Goal: Task Accomplishment & Management: Manage account settings

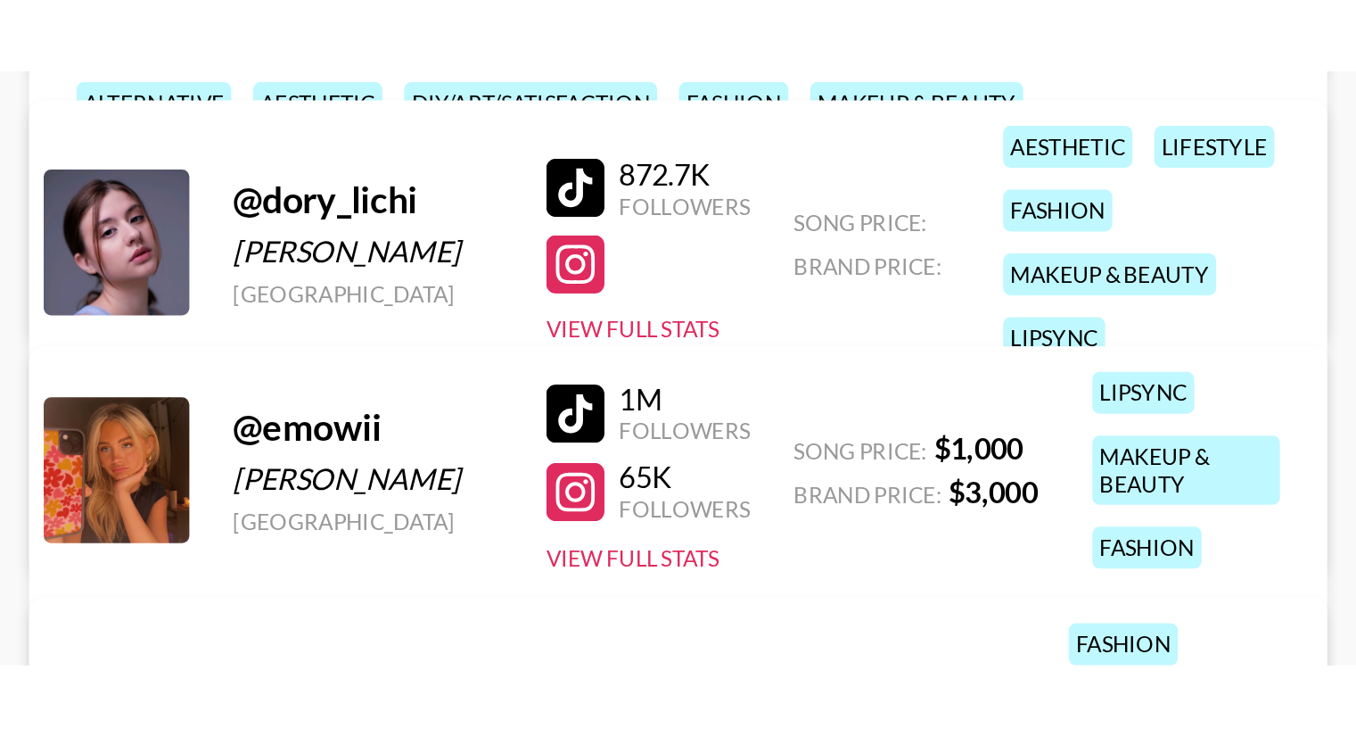
scroll to position [357, 0]
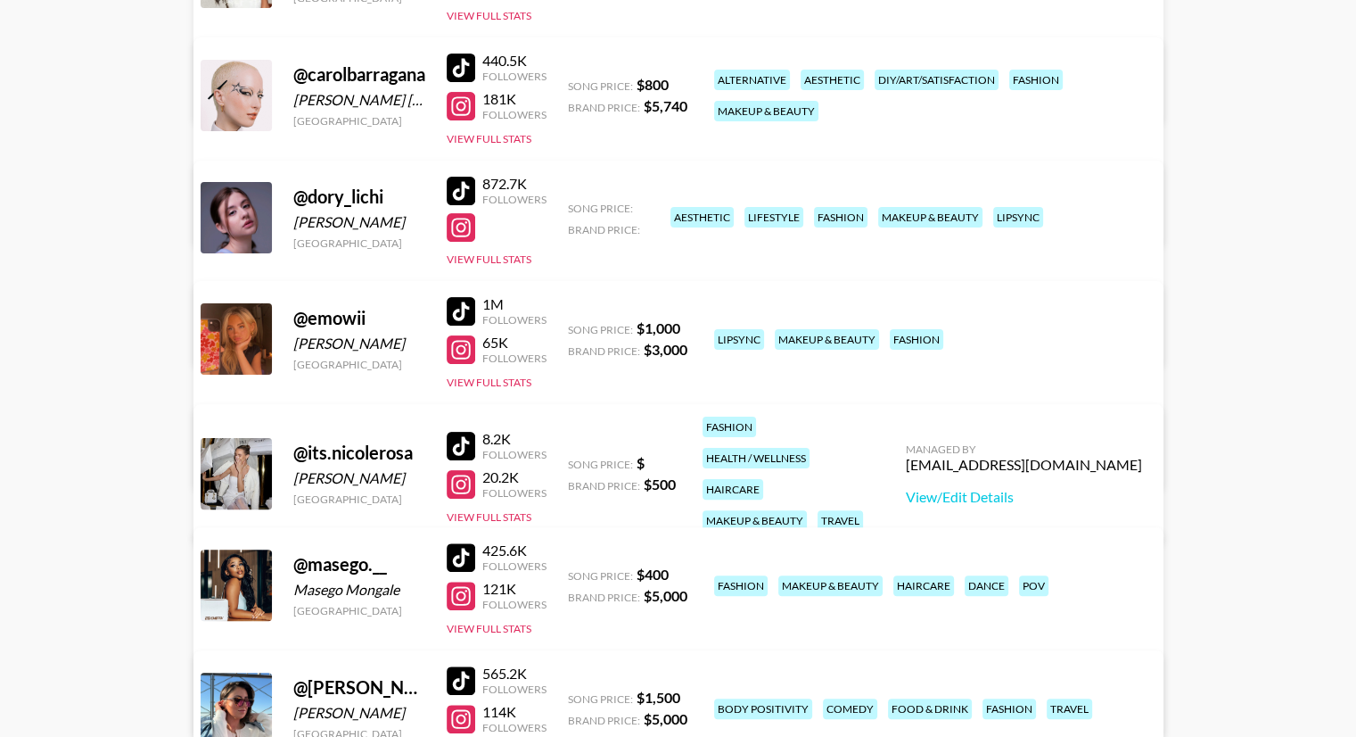
click at [469, 290] on div at bounding box center [461, 349] width 29 height 29
click at [460, 290] on div at bounding box center [461, 311] width 29 height 29
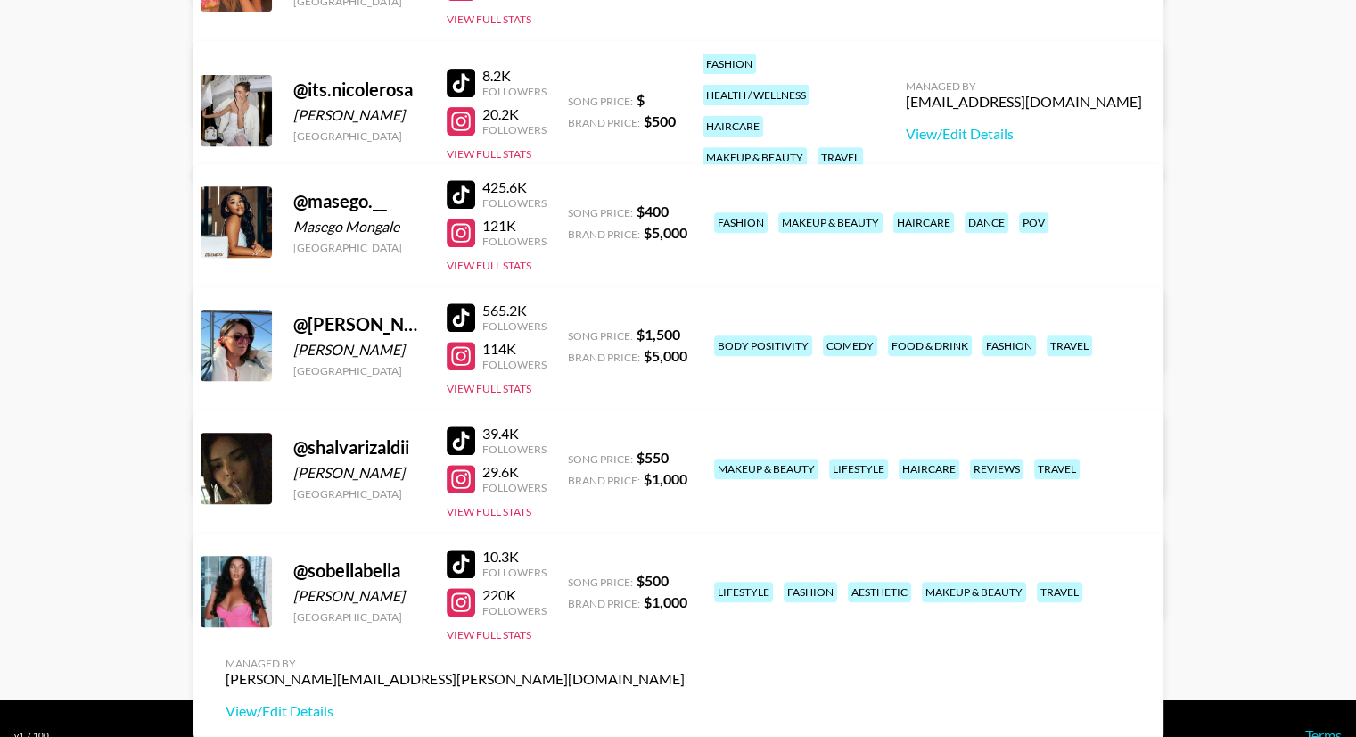
scroll to position [753, 0]
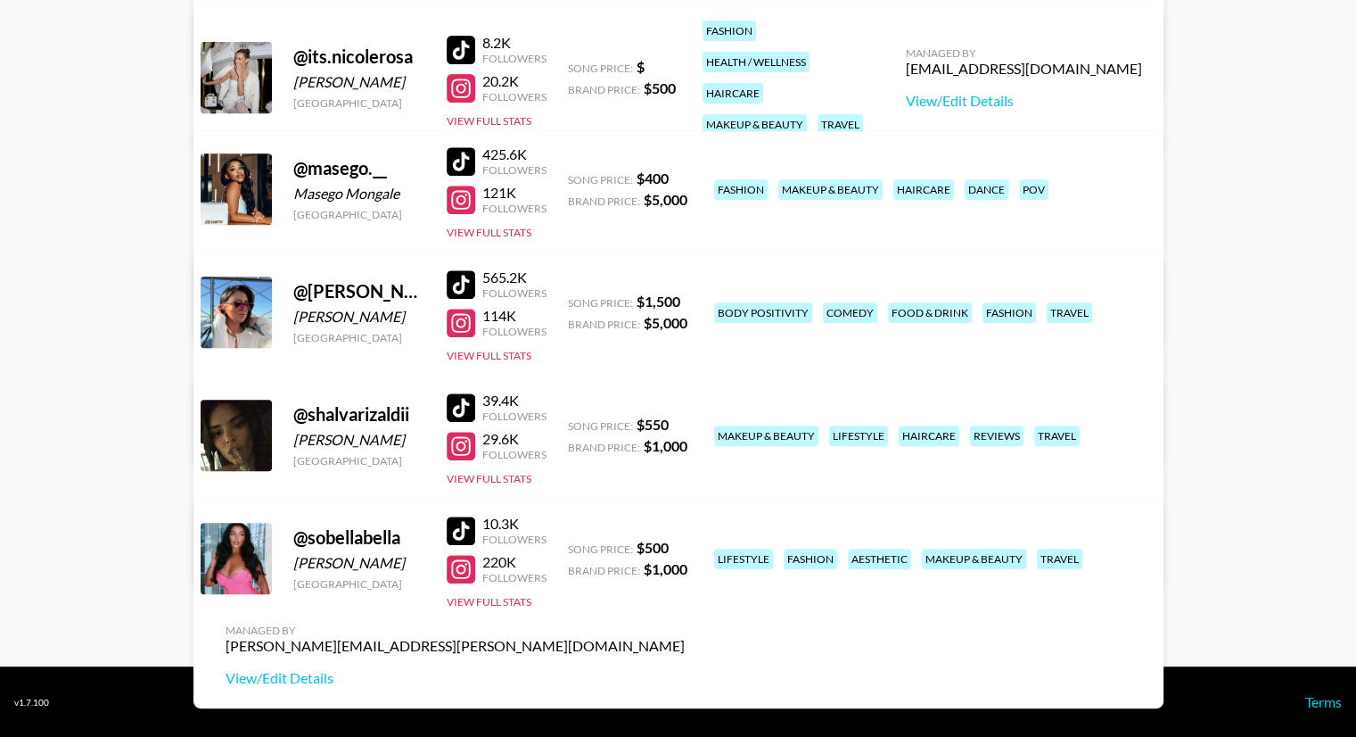
click at [465, 290] on div at bounding box center [461, 569] width 29 height 29
click at [466, 290] on div at bounding box center [461, 530] width 29 height 29
click at [467, 290] on div at bounding box center [461, 446] width 29 height 29
click at [469, 290] on div at bounding box center [461, 407] width 29 height 29
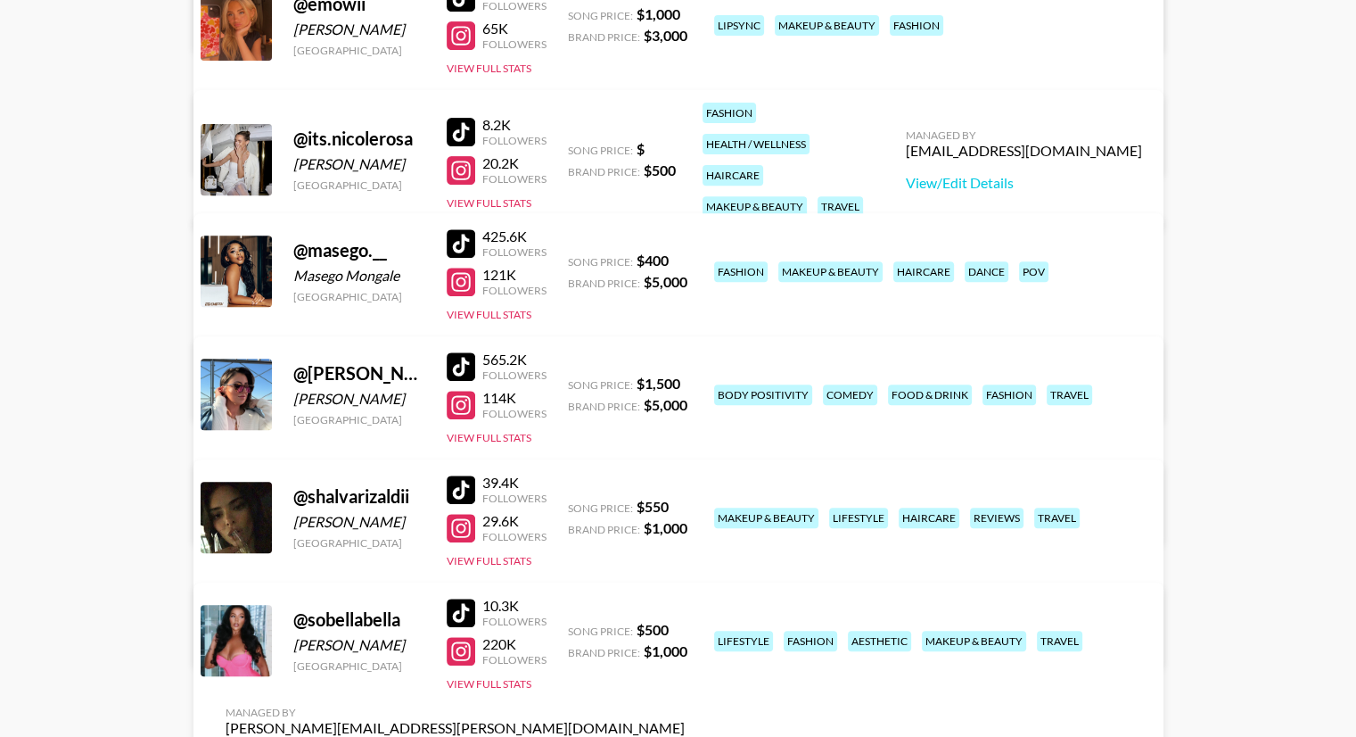
scroll to position [663, 0]
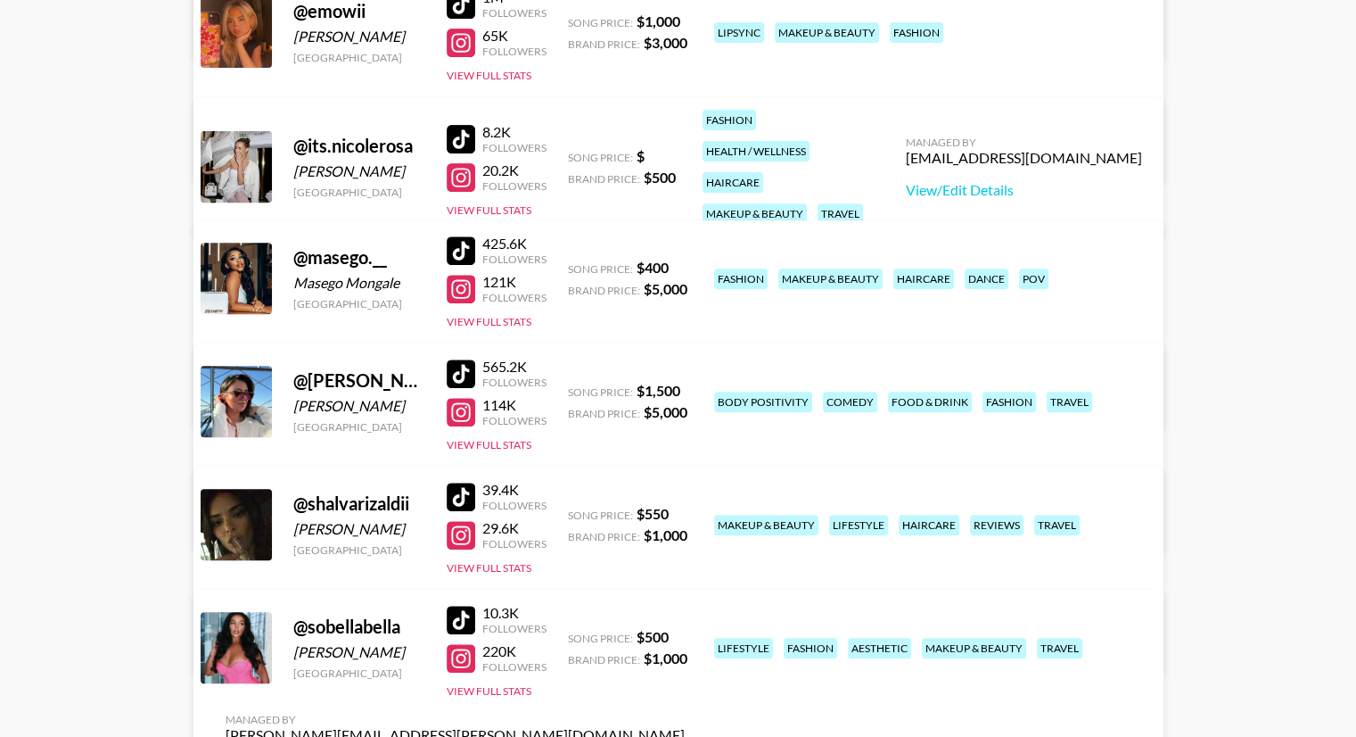
click at [456, 290] on div at bounding box center [461, 373] width 29 height 29
click at [460, 290] on div at bounding box center [461, 373] width 29 height 29
click at [465, 290] on div at bounding box center [461, 412] width 29 height 29
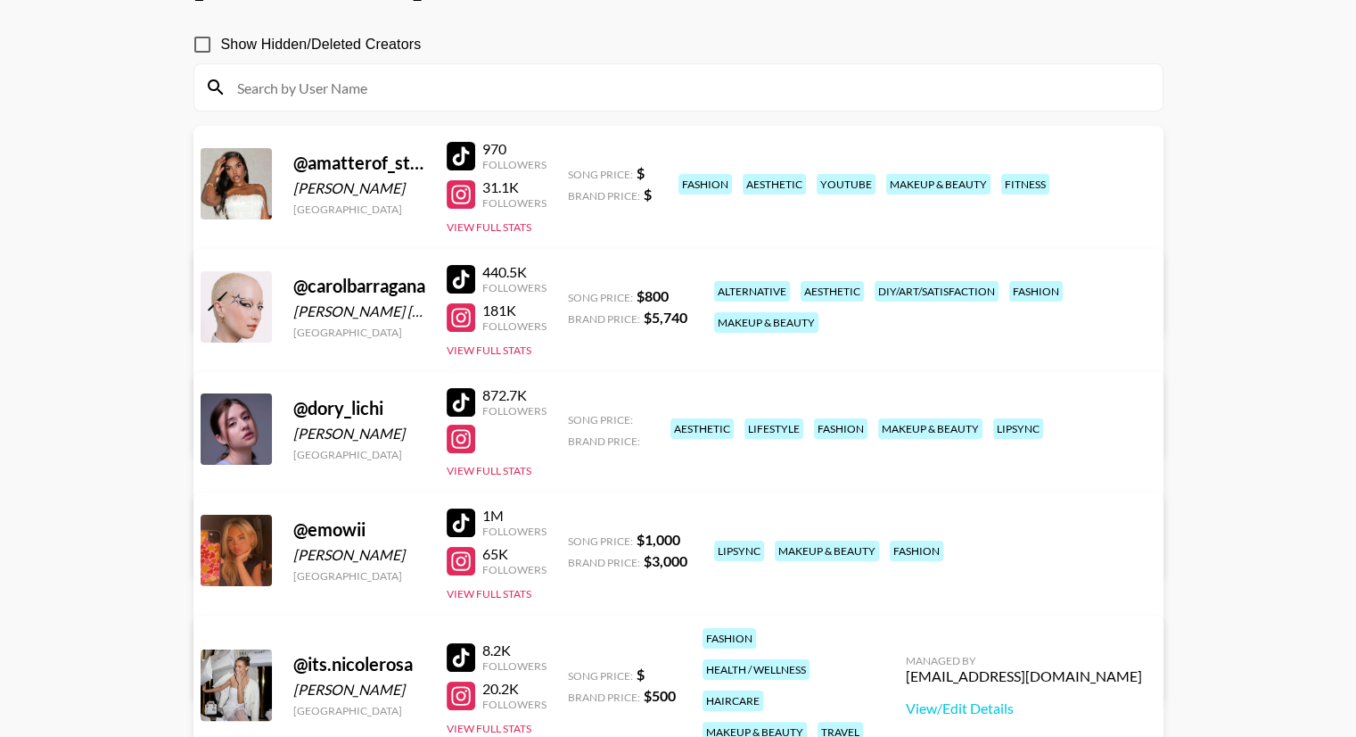
scroll to position [128, 0]
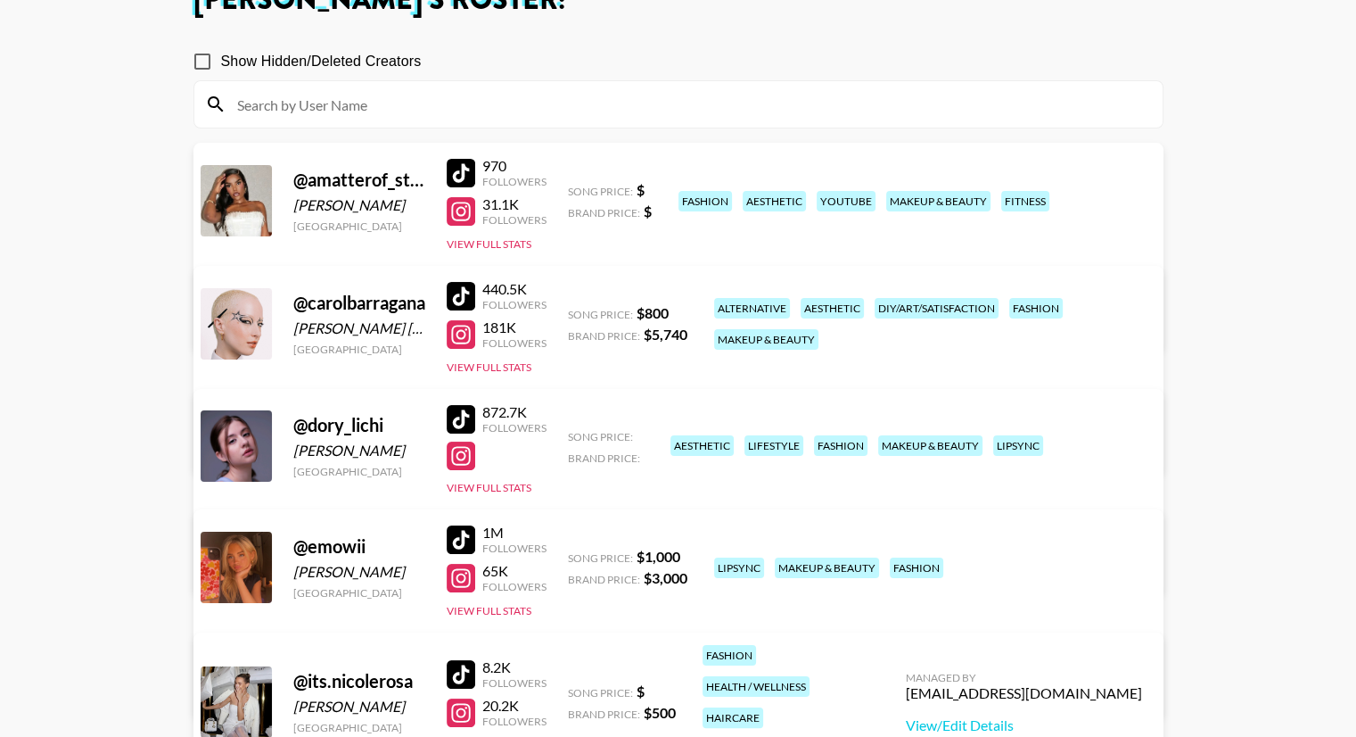
click at [461, 290] on div at bounding box center [461, 419] width 29 height 29
click at [663, 290] on link "View/Edit Details" at bounding box center [455, 564] width 459 height 18
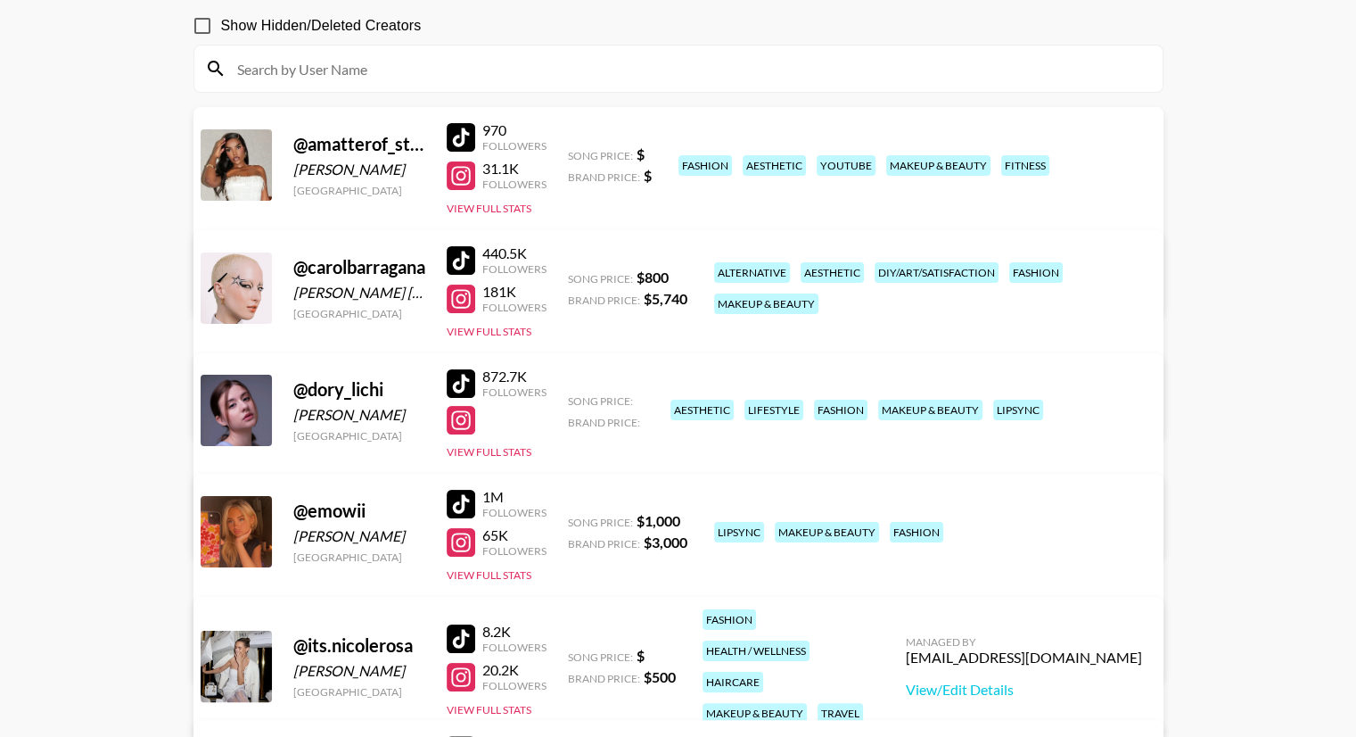
scroll to position [39, 0]
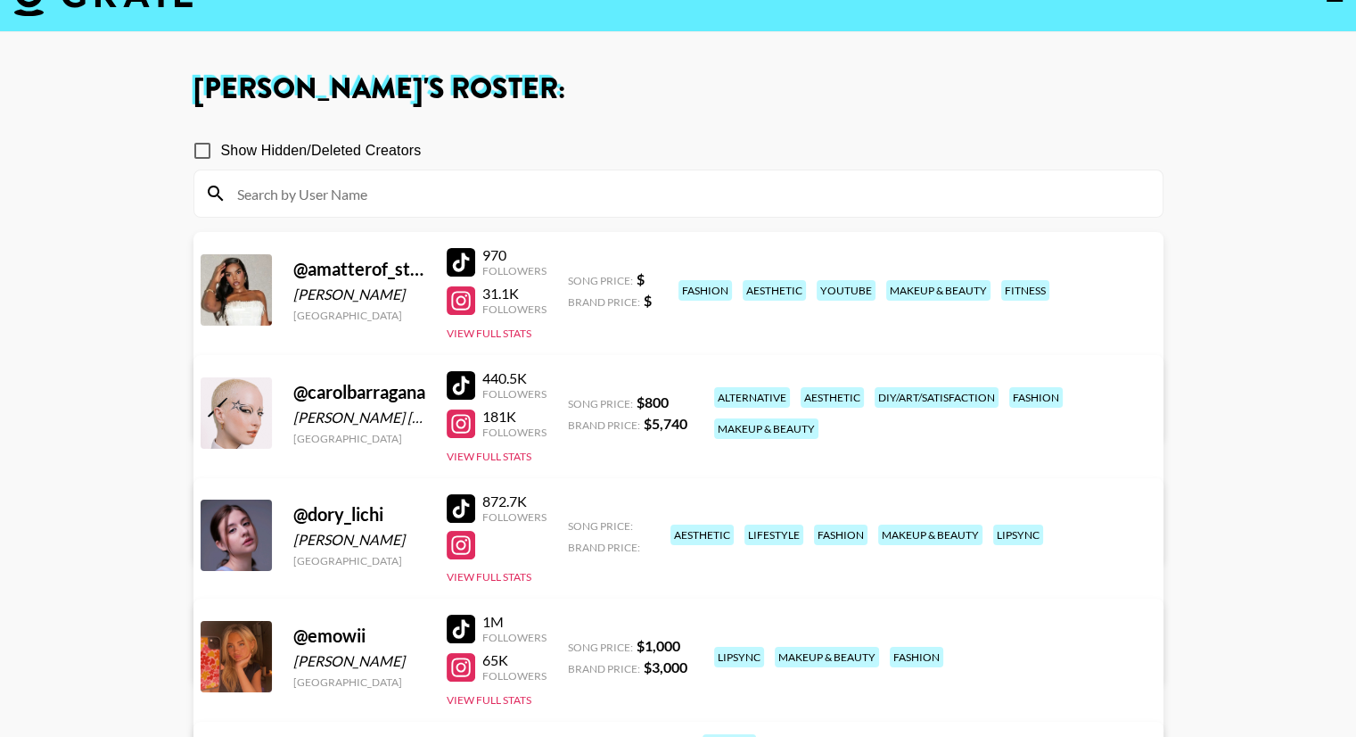
click at [472, 290] on div at bounding box center [461, 300] width 29 height 29
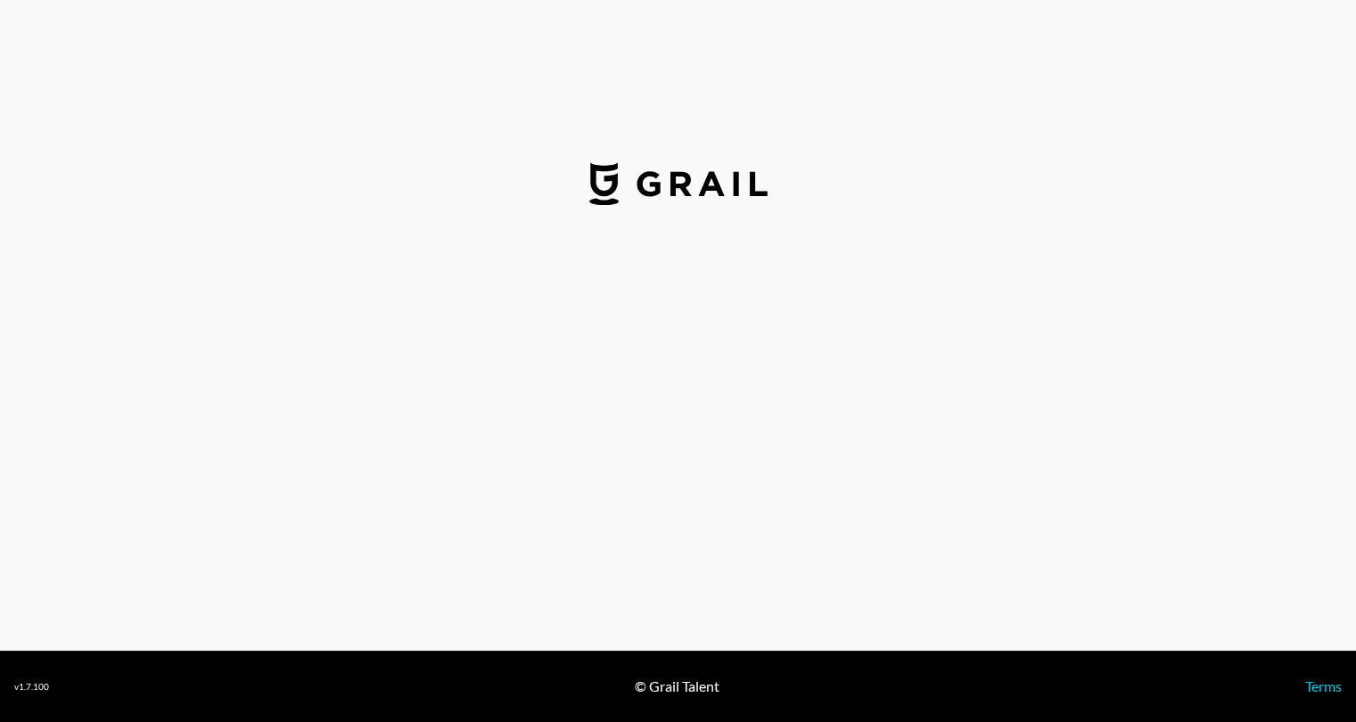
select select "USD"
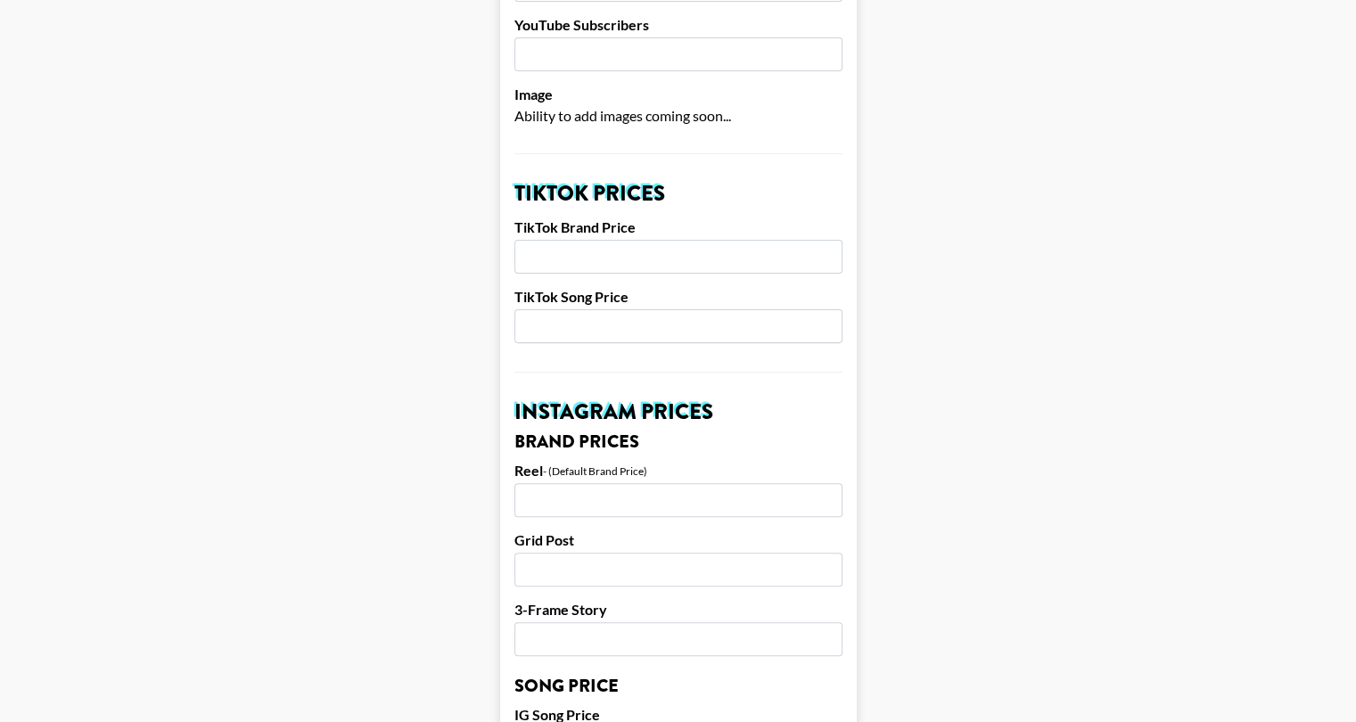
scroll to position [268, 0]
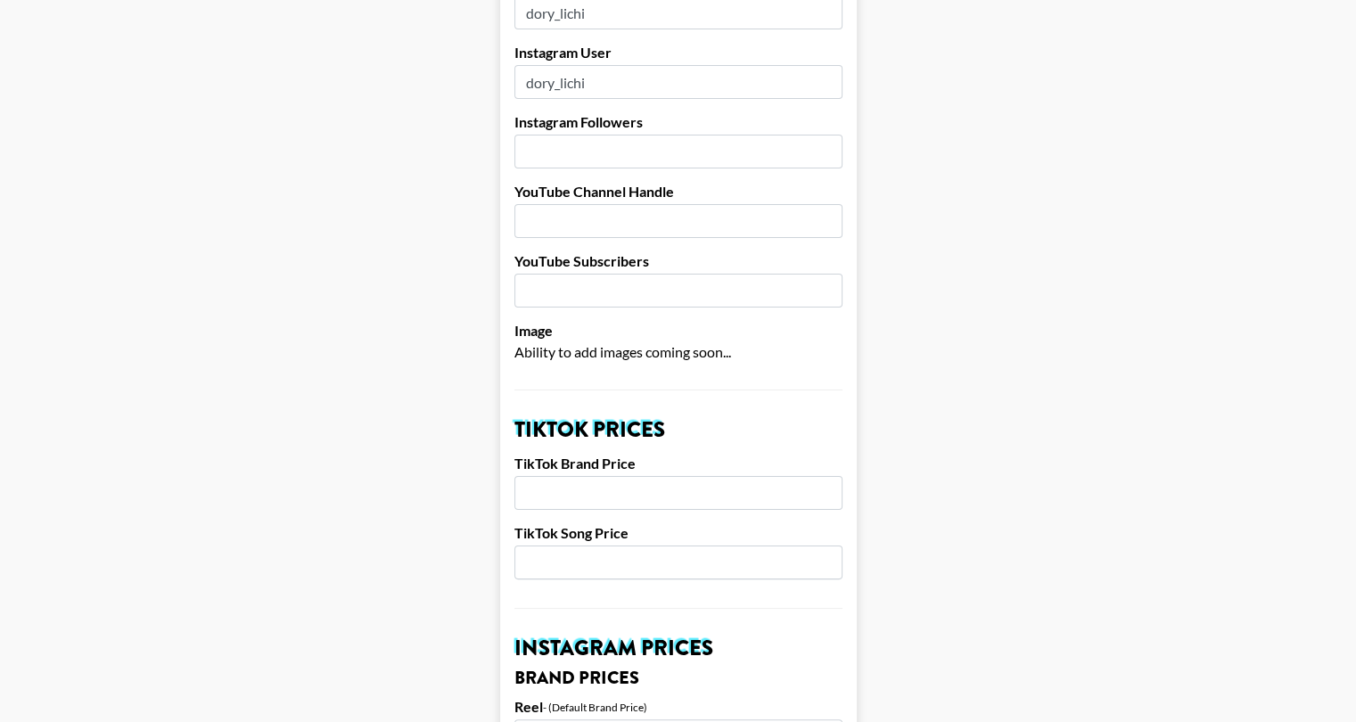
click at [634, 476] on input "number" at bounding box center [679, 493] width 328 height 34
drag, startPoint x: 567, startPoint y: 469, endPoint x: 458, endPoint y: 472, distance: 108.8
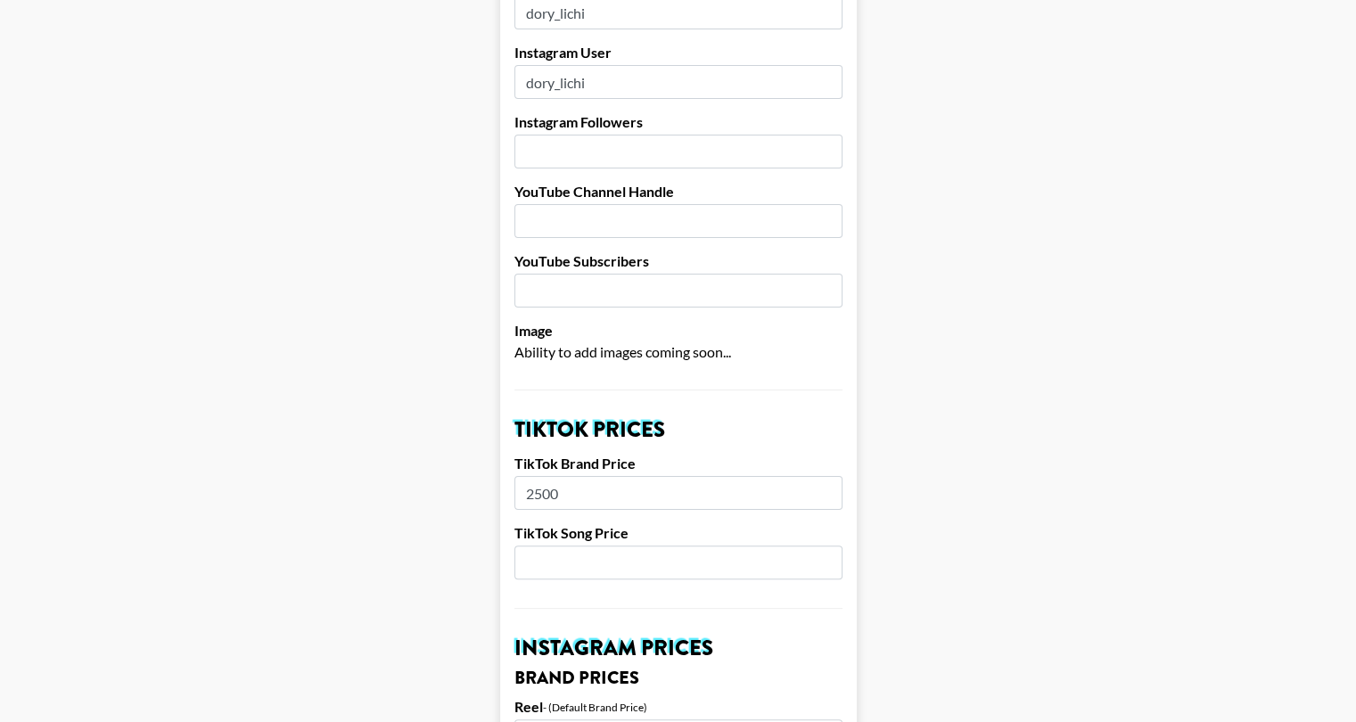
type input "2500"
click at [603, 546] on input "number" at bounding box center [679, 563] width 328 height 34
type input "850"
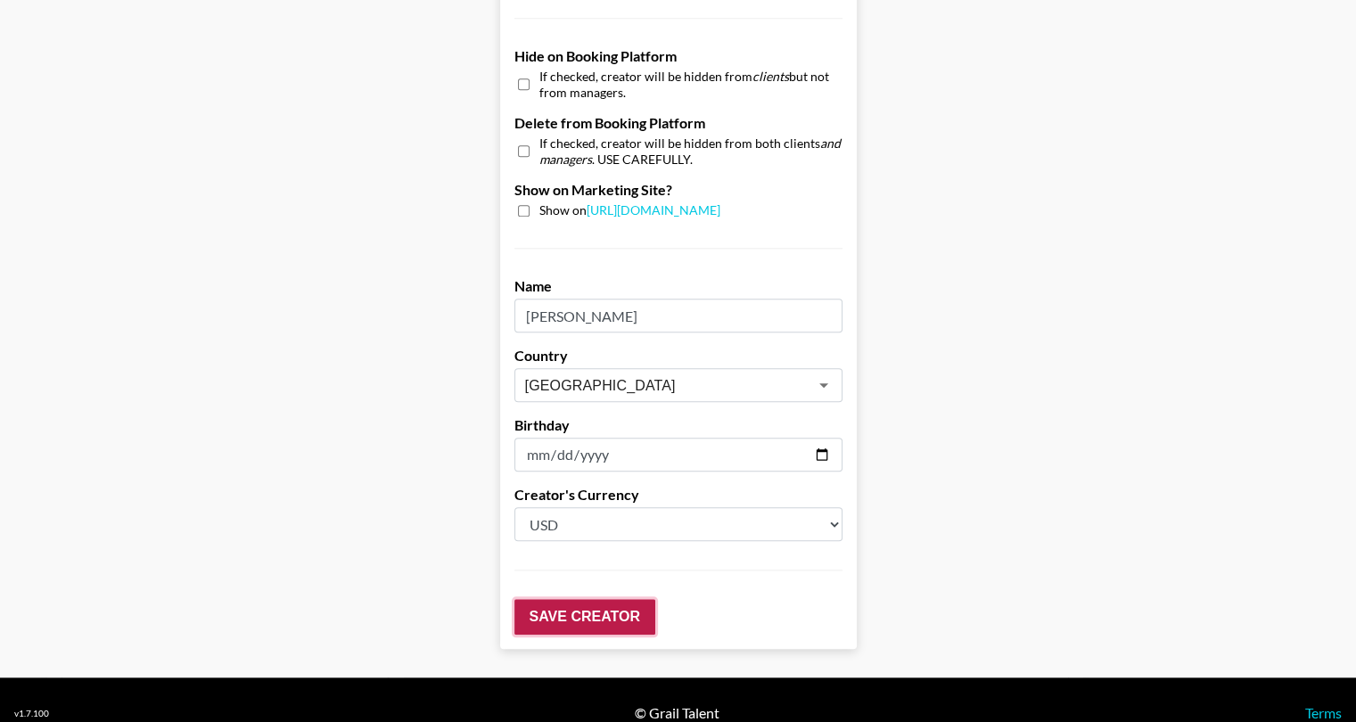
click at [628, 599] on input "Save Creator" at bounding box center [585, 617] width 141 height 36
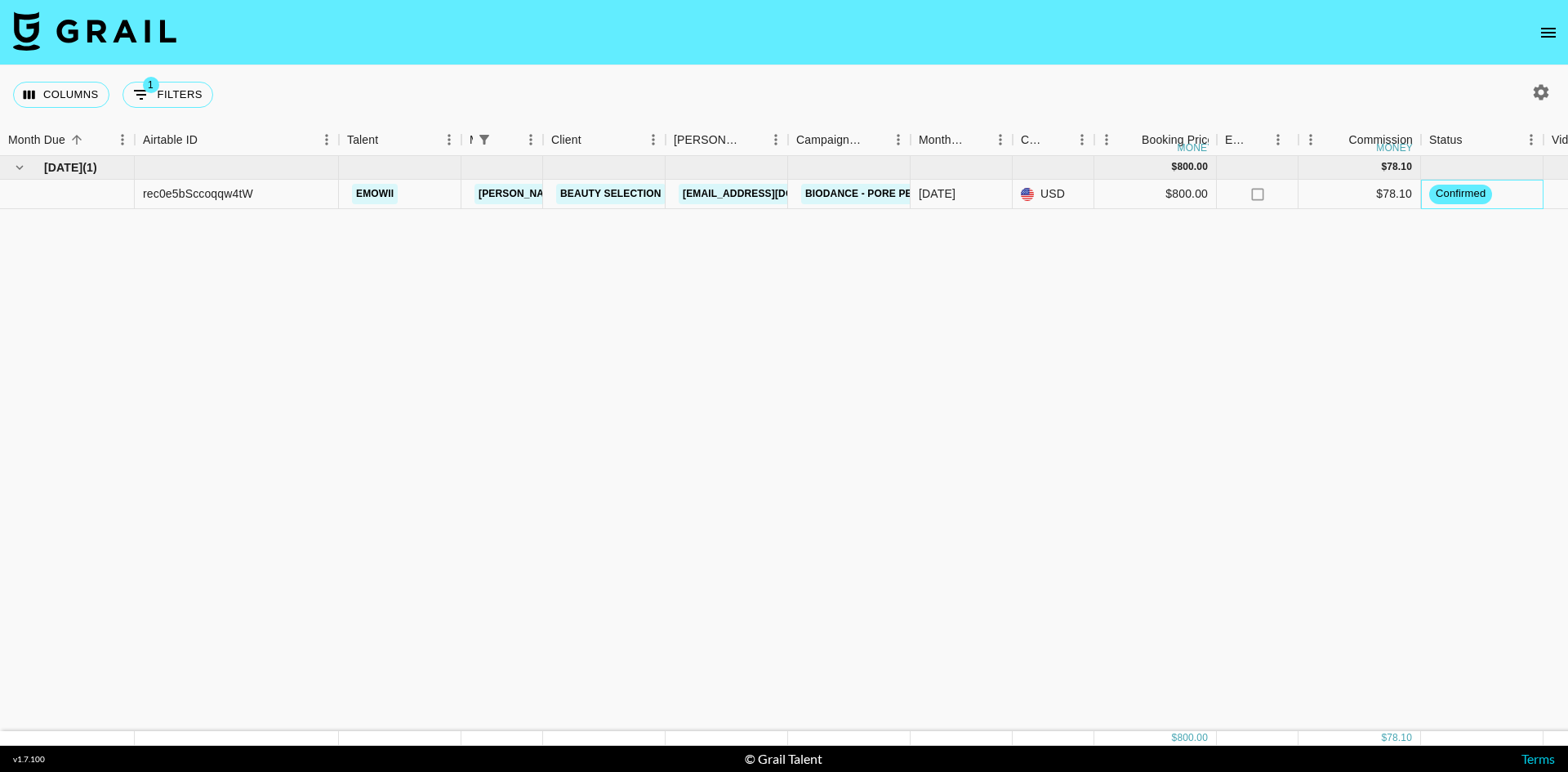
click at [1468, 185] on div "confirmed" at bounding box center [1461, 194] width 63 height 19
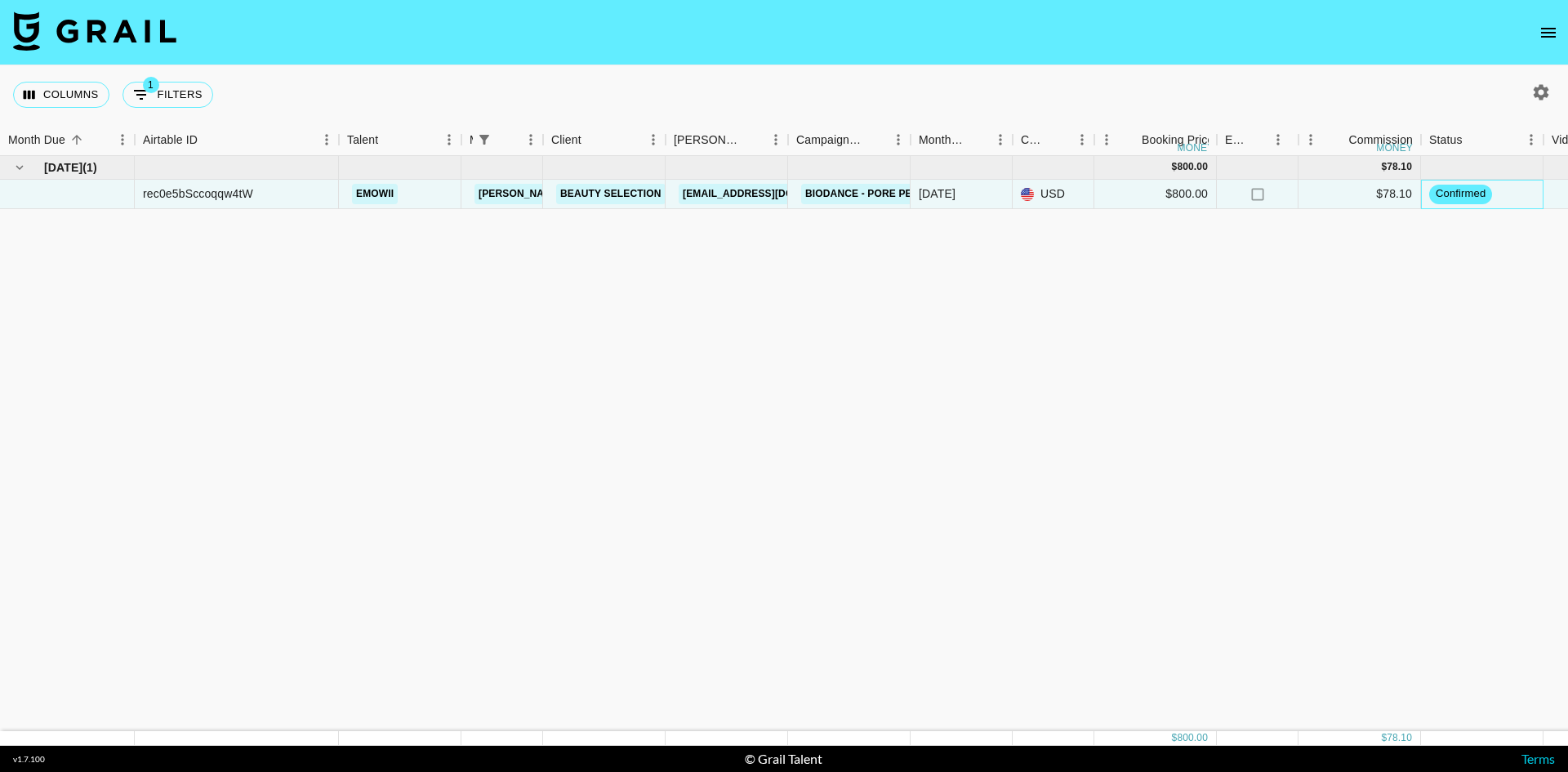
click at [1469, 195] on span "confirmed" at bounding box center [1461, 193] width 63 height 16
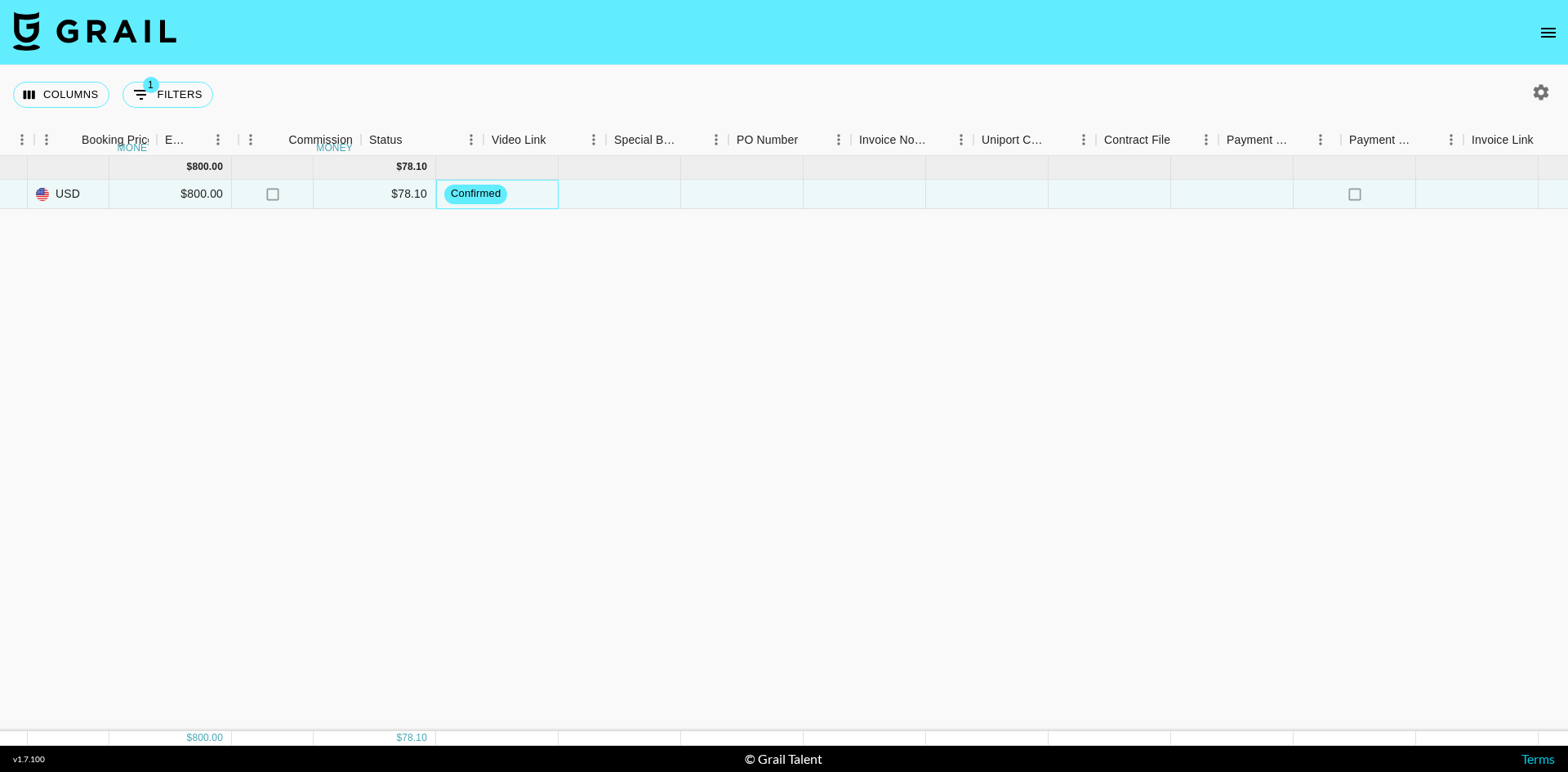
scroll to position [0, 1143]
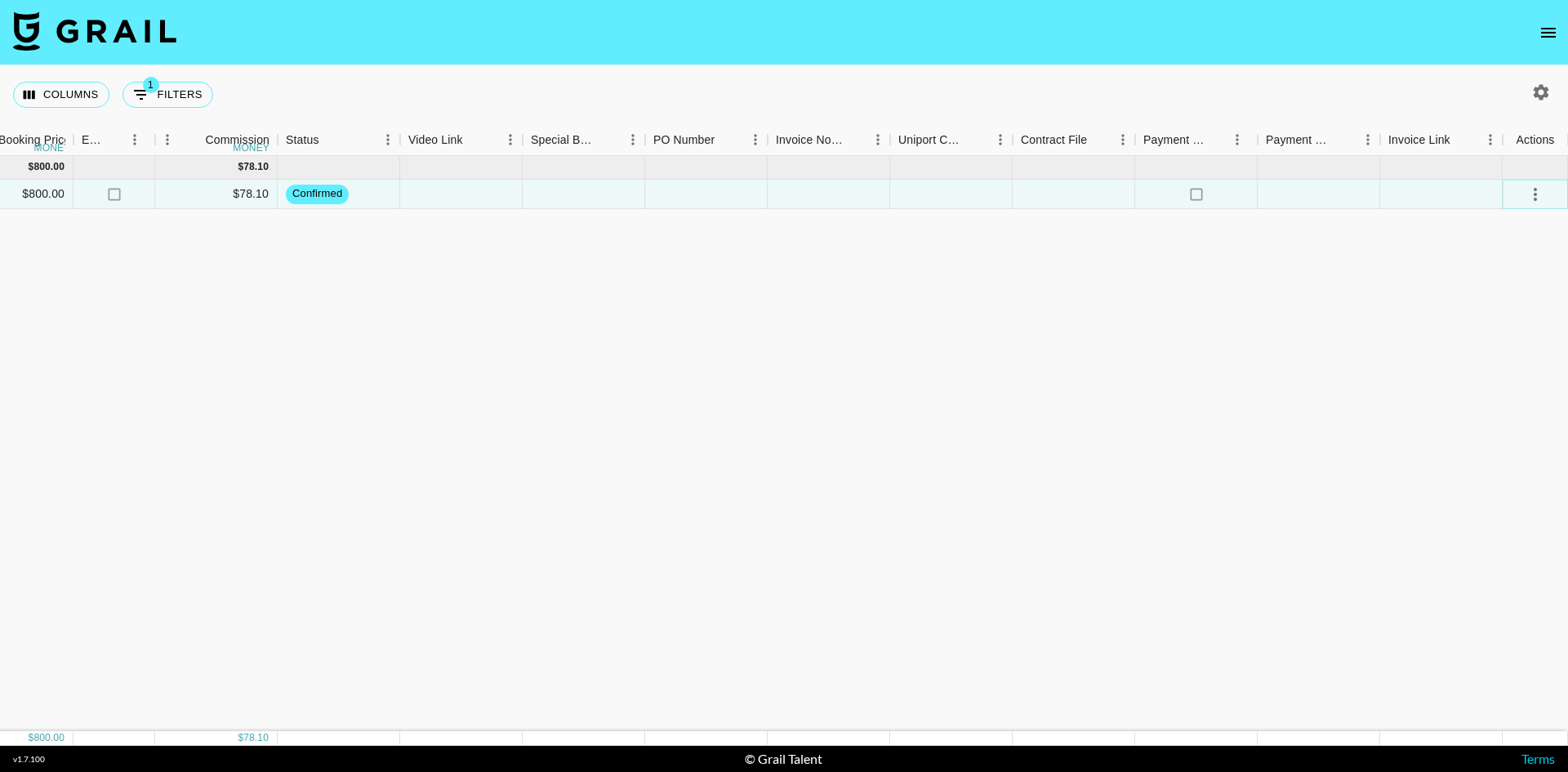
click at [1534, 202] on icon "select merge strategy" at bounding box center [1535, 194] width 19 height 19
click at [1541, 283] on li "Draft Created" at bounding box center [1515, 288] width 106 height 29
click at [409, 283] on div "[DATE] ( 1 ) $ 800.00 $ 78.10 rec0e5bSccoqqw4tW emowii [PERSON_NAME][EMAIL_ADDR…" at bounding box center [212, 443] width 2712 height 575
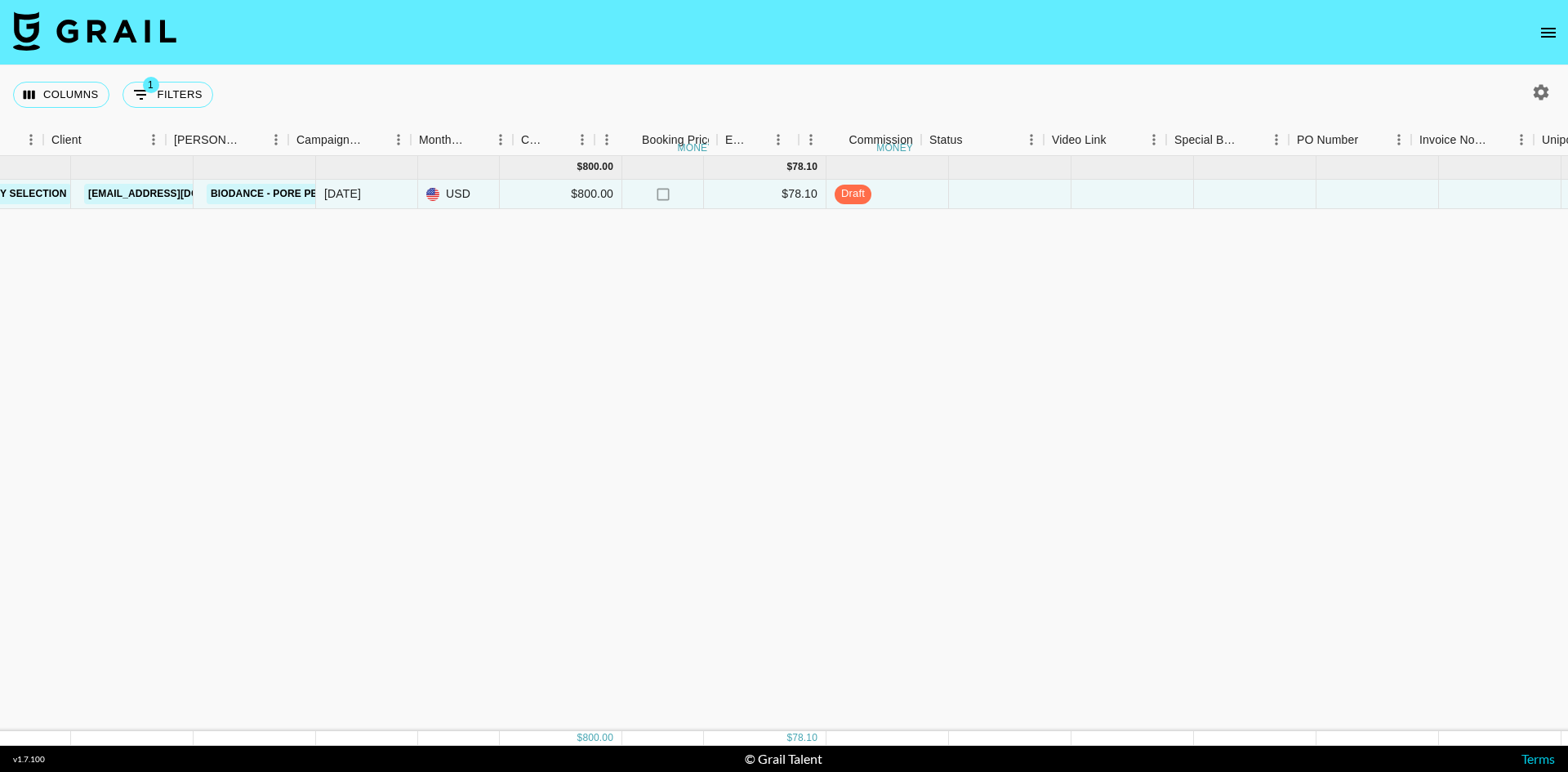
scroll to position [0, 0]
